Goal: Task Accomplishment & Management: Use online tool/utility

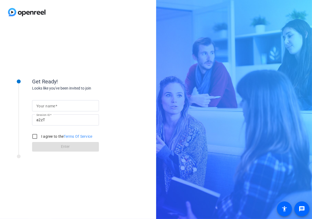
click at [54, 106] on mat-label "Your name" at bounding box center [45, 106] width 19 height 4
click at [54, 106] on input "Your name" at bounding box center [65, 106] width 58 height 6
type input "[PERSON_NAME]"
click at [33, 136] on input "I agree to the Terms Of Service" at bounding box center [34, 136] width 11 height 11
checkbox input "true"
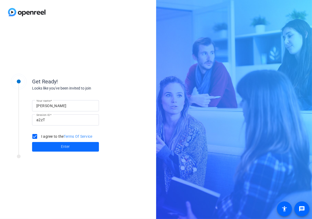
click at [52, 148] on span at bounding box center [65, 147] width 67 height 13
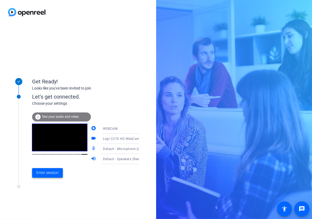
click at [52, 174] on span "Enter session" at bounding box center [47, 173] width 22 height 6
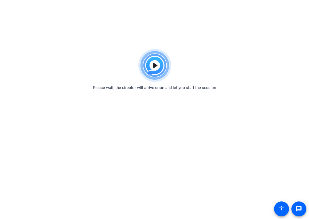
click at [7, 39] on html "Accessibility Screen-Reader Guide, Feedback, and Issue Reporting | New window P…" at bounding box center [154, 109] width 309 height 219
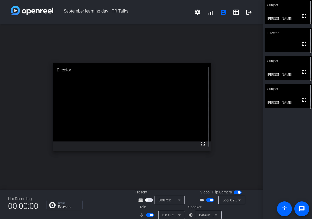
click at [4, 164] on div "open_in_new Director fullscreen" at bounding box center [131, 108] width 263 height 166
click at [235, 11] on mat-icon "grid_on" at bounding box center [236, 12] width 6 height 6
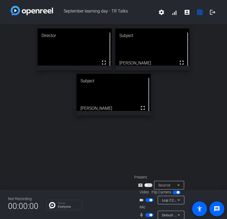
click at [92, 144] on div "Director fullscreen Subject fullscreen [PERSON_NAME] Subject fullscreen [PERSON…" at bounding box center [113, 108] width 227 height 166
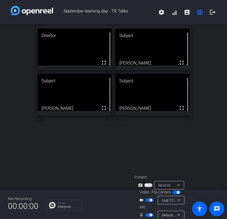
click at [66, 156] on div "Director fullscreen Subject fullscreen [PERSON_NAME] Subject fullscreen [PERSON…" at bounding box center [113, 108] width 227 height 166
click at [92, 151] on div "Director fullscreen Subject fullscreen [PERSON_NAME] Subject fullscreen [PERSON…" at bounding box center [113, 108] width 227 height 166
click at [45, 150] on div "Director fullscreen Subject fullscreen [PERSON_NAME] Subject No Video [PERSON_N…" at bounding box center [113, 108] width 227 height 166
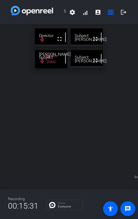
click at [75, 137] on div "Director fullscreen mic_none Subject fullscreen [PERSON_NAME] Subject No Video …" at bounding box center [69, 108] width 138 height 166
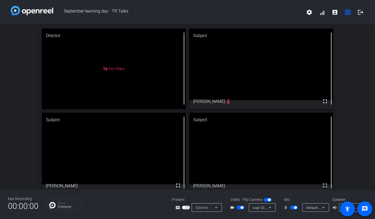
click at [292, 207] on span "button" at bounding box center [294, 208] width 8 height 4
click at [238, 207] on span "button" at bounding box center [240, 208] width 8 height 4
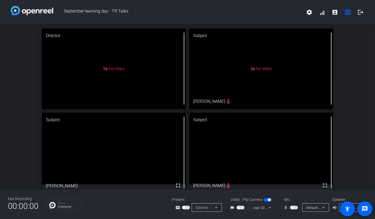
click at [269, 208] on mat-form-field "Logi C270 HD WebCam (046d:0825)" at bounding box center [262, 208] width 27 height 9
click at [311, 113] on div "Director No Video Subject No Video [PERSON_NAME] mic_none Subject fullscreen [P…" at bounding box center [187, 111] width 375 height 173
click at [240, 207] on span "button" at bounding box center [240, 208] width 8 height 4
click at [238, 208] on span "button" at bounding box center [240, 208] width 8 height 4
click at [242, 207] on span "button" at bounding box center [240, 208] width 8 height 4
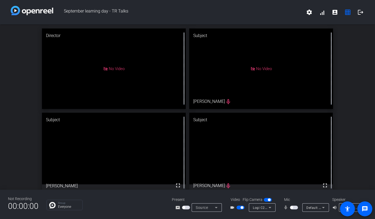
click at [238, 207] on span "button" at bounding box center [240, 208] width 8 height 4
